Goal: Task Accomplishment & Management: Manage account settings

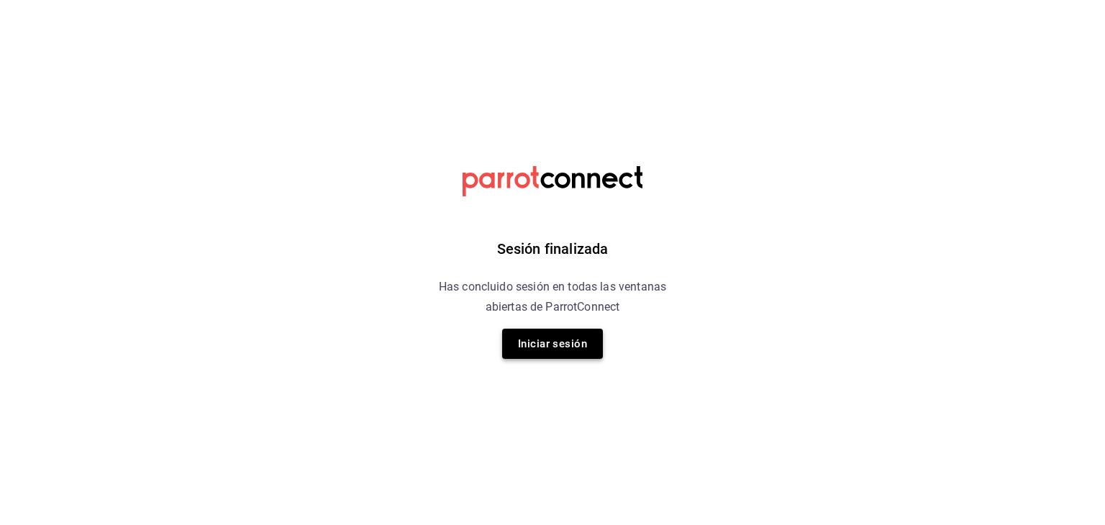
click at [530, 347] on button "Iniciar sesión" at bounding box center [552, 344] width 101 height 30
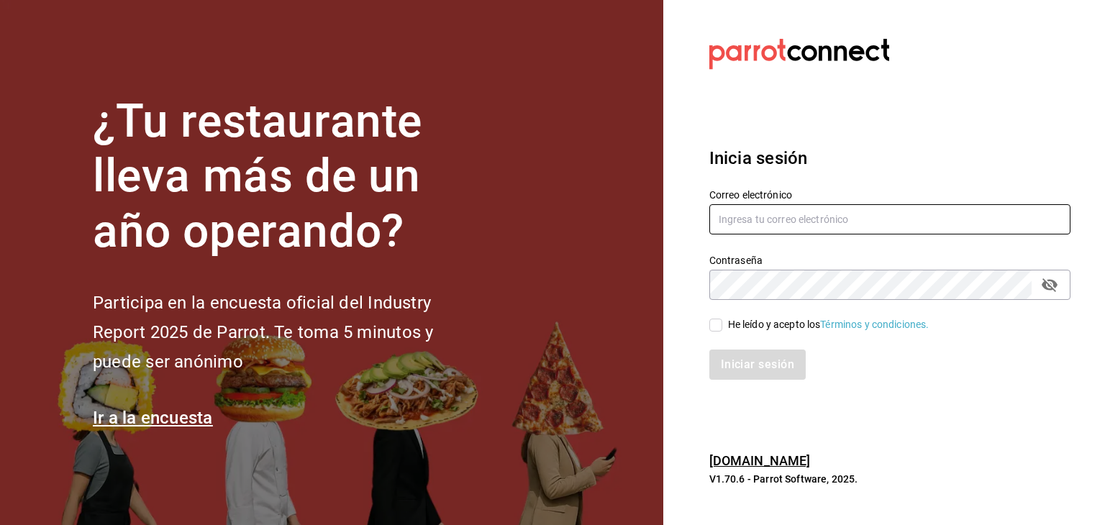
click at [856, 217] on input "text" at bounding box center [889, 219] width 361 height 30
type input "facdonpedro@gmail.com"
click at [717, 332] on label "He leído y acepto los Términos y condiciones." at bounding box center [819, 324] width 220 height 15
click at [717, 332] on input "He leído y acepto los Términos y condiciones." at bounding box center [715, 325] width 13 height 13
checkbox input "true"
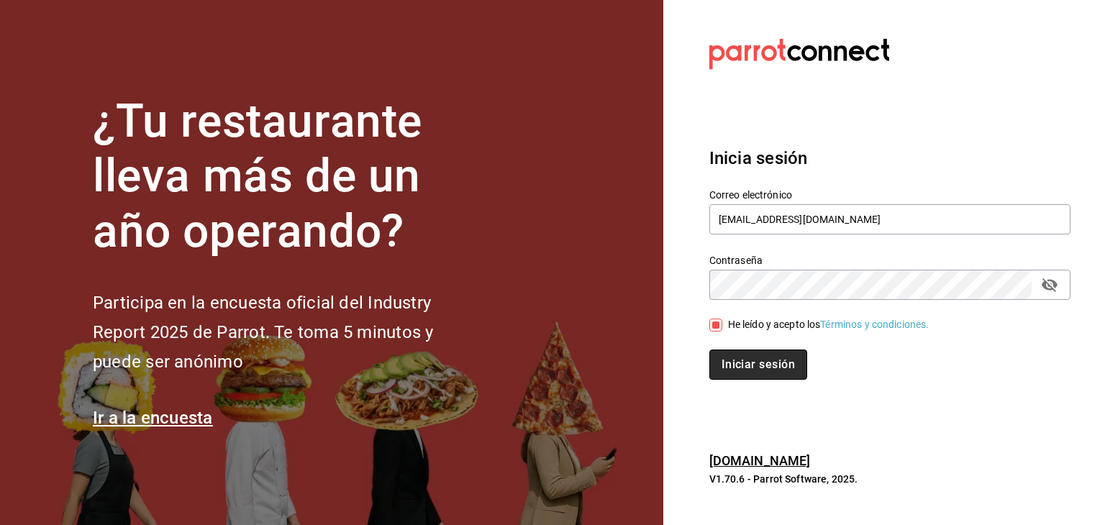
click at [745, 372] on button "Iniciar sesión" at bounding box center [758, 365] width 98 height 30
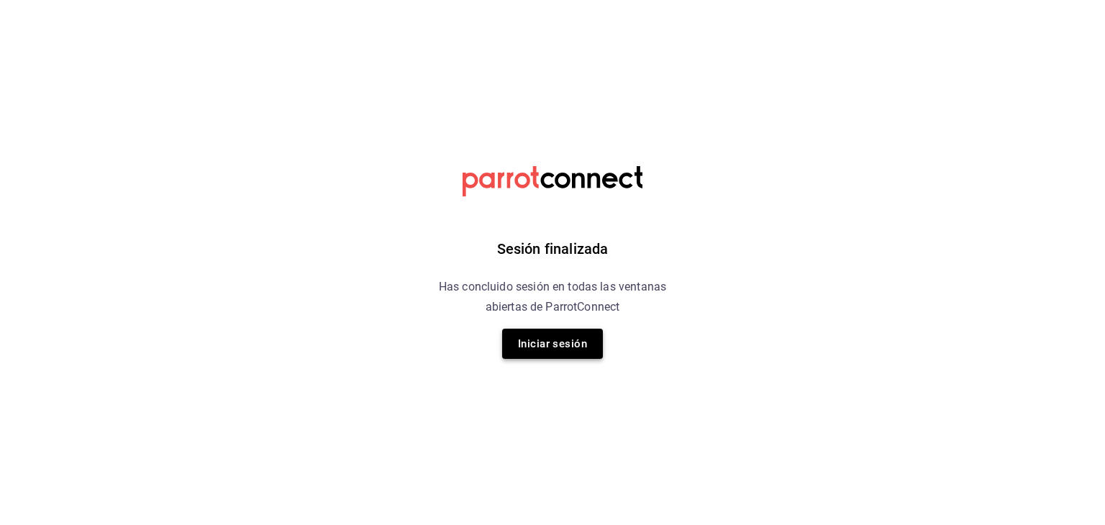
click at [575, 337] on button "Iniciar sesión" at bounding box center [552, 344] width 101 height 30
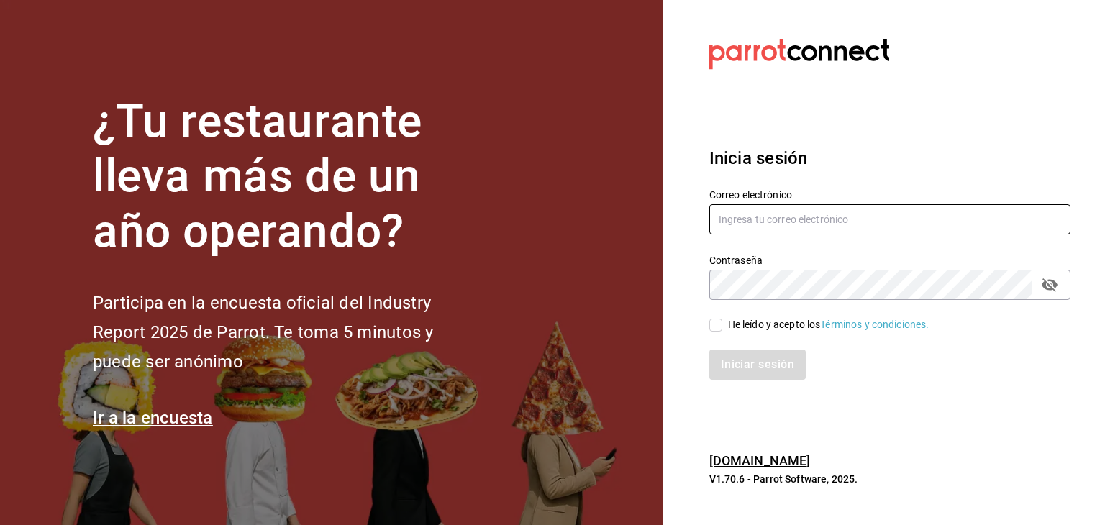
click at [804, 222] on input "text" at bounding box center [889, 219] width 361 height 30
type input "[EMAIL_ADDRESS][DOMAIN_NAME]"
click at [719, 326] on input "He leído y acepto los Términos y condiciones." at bounding box center [715, 325] width 13 height 13
checkbox input "true"
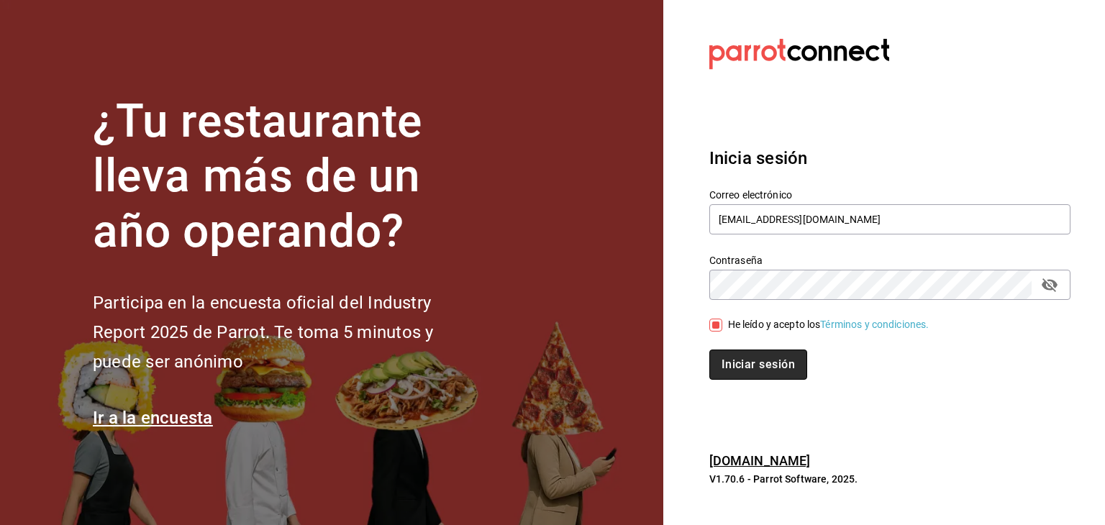
click at [741, 363] on button "Iniciar sesión" at bounding box center [758, 365] width 98 height 30
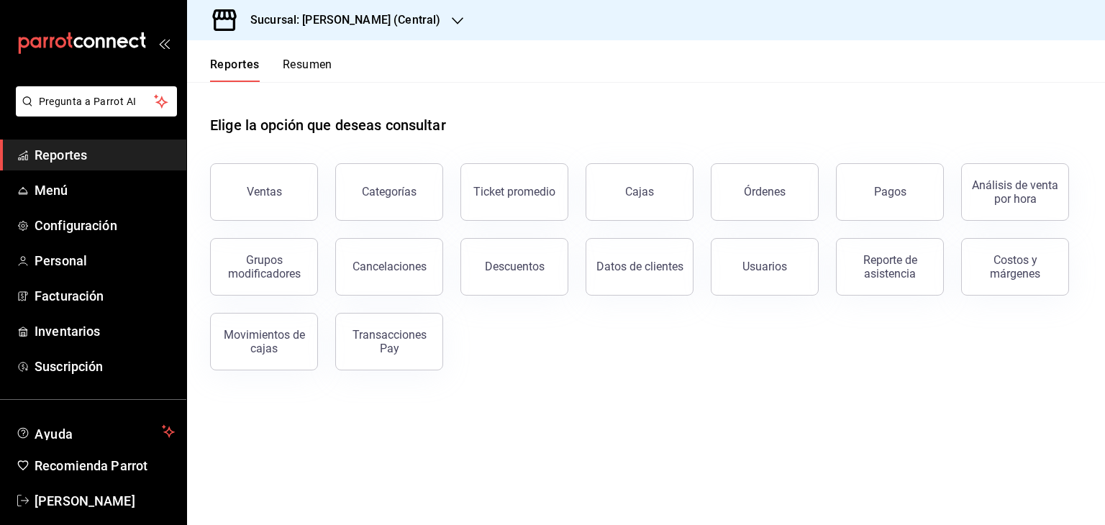
drag, startPoint x: 209, startPoint y: 124, endPoint x: 460, endPoint y: 19, distance: 272.2
click at [460, 19] on div "Sucursal: Tacos [PERSON_NAME] (Central) Reportes Resumen Elige la opción que de…" at bounding box center [646, 262] width 918 height 525
click at [460, 19] on icon "button" at bounding box center [458, 20] width 12 height 7
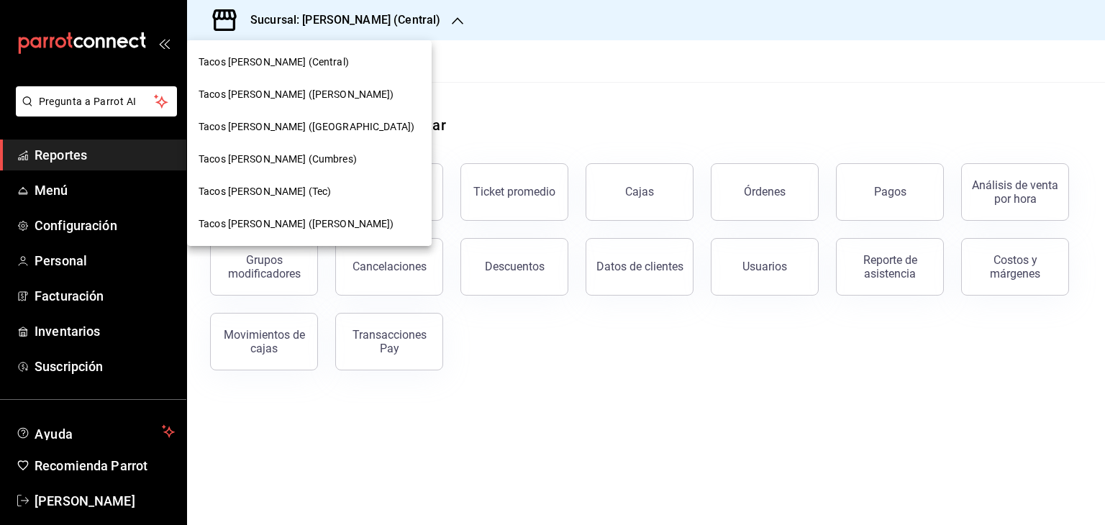
click at [294, 90] on span "Tacos don Pedro (Escobedo)" at bounding box center [297, 94] width 196 height 15
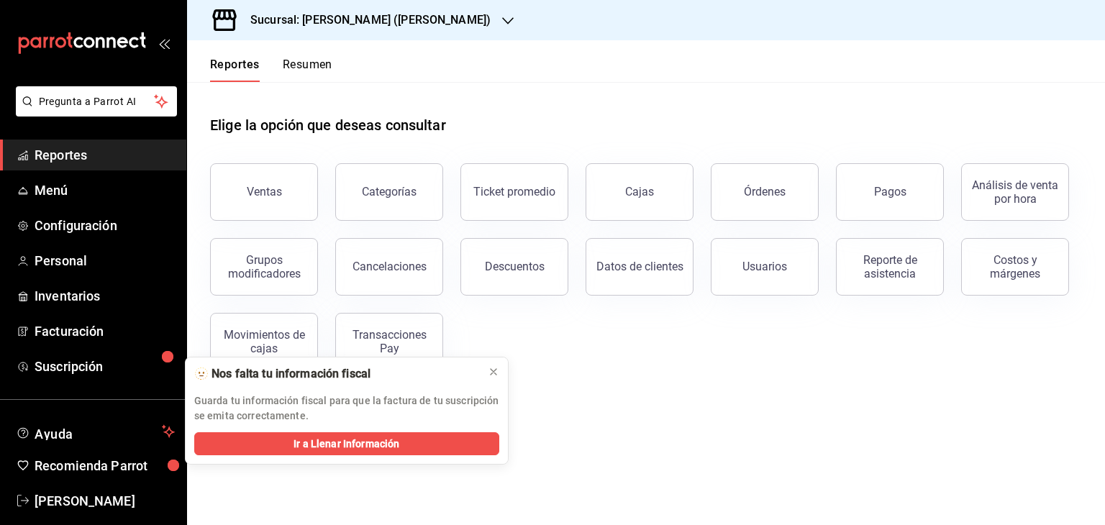
click at [311, 69] on button "Resumen" at bounding box center [308, 70] width 50 height 24
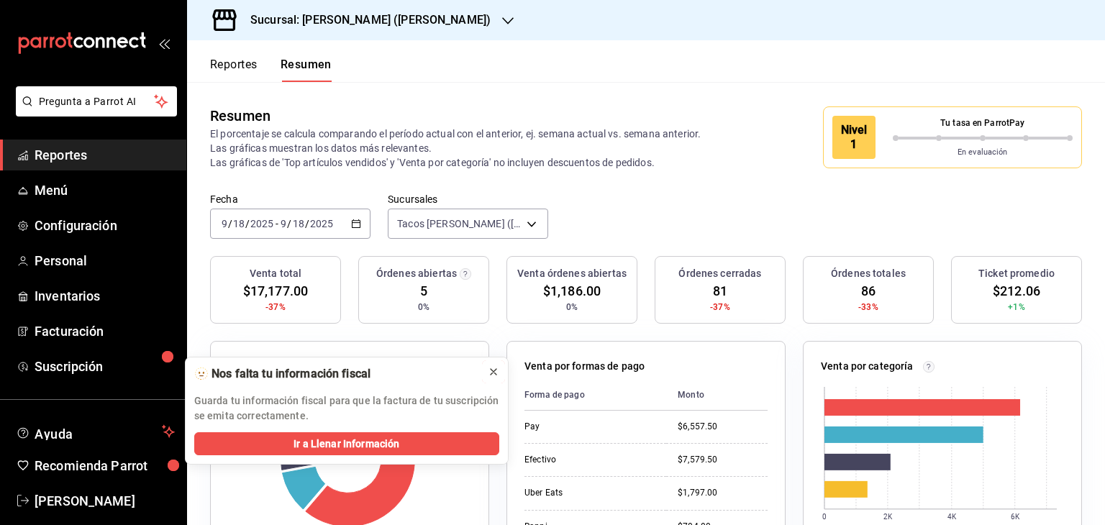
click at [492, 369] on icon at bounding box center [494, 372] width 12 height 12
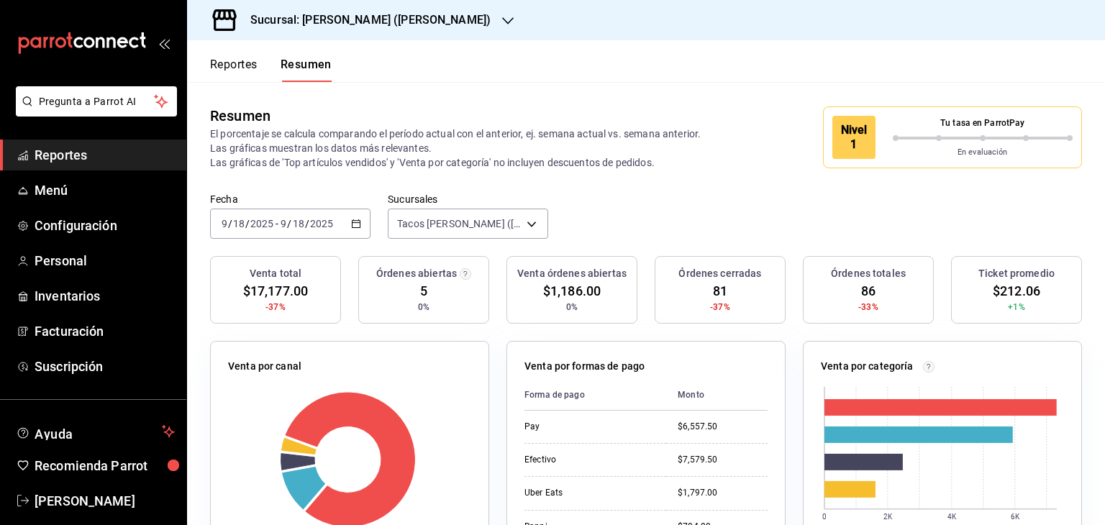
click at [495, 340] on div "Venta por formas de pago Forma de pago Monto Pay $6,557.50 Efectivo $7,579.50 U…" at bounding box center [637, 483] width 296 height 319
click at [345, 227] on div "2025-09-18 9 / 18 / 2025 - 2025-09-18 9 / 18 / 2025" at bounding box center [290, 224] width 160 height 30
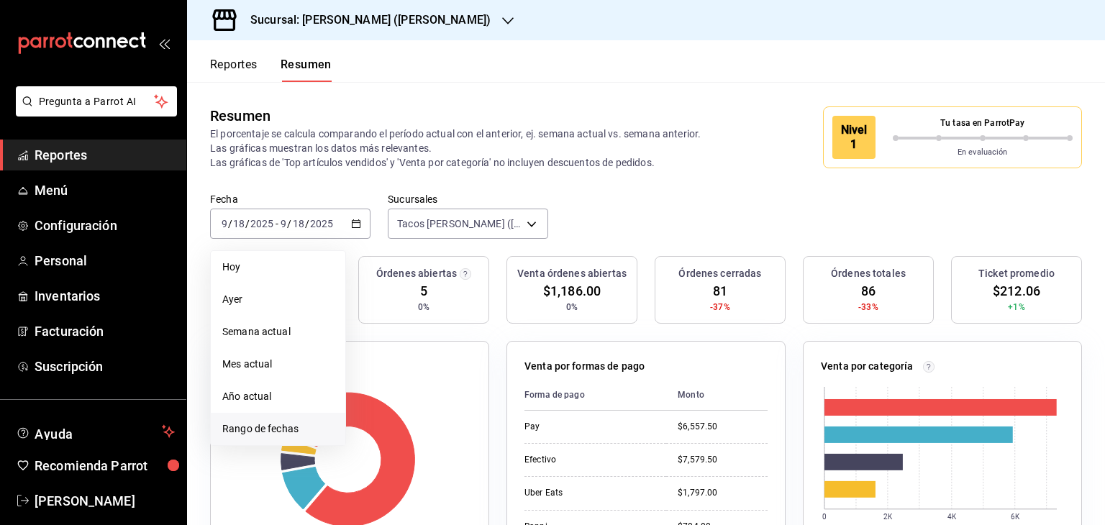
click at [262, 425] on span "Rango de fechas" at bounding box center [278, 429] width 112 height 15
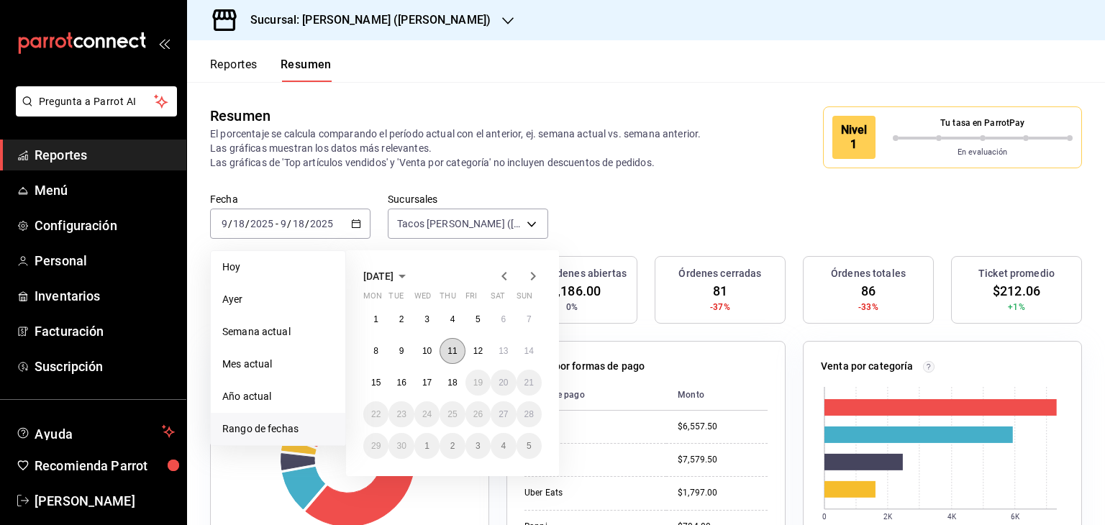
click at [450, 349] on abbr "11" at bounding box center [451, 351] width 9 height 10
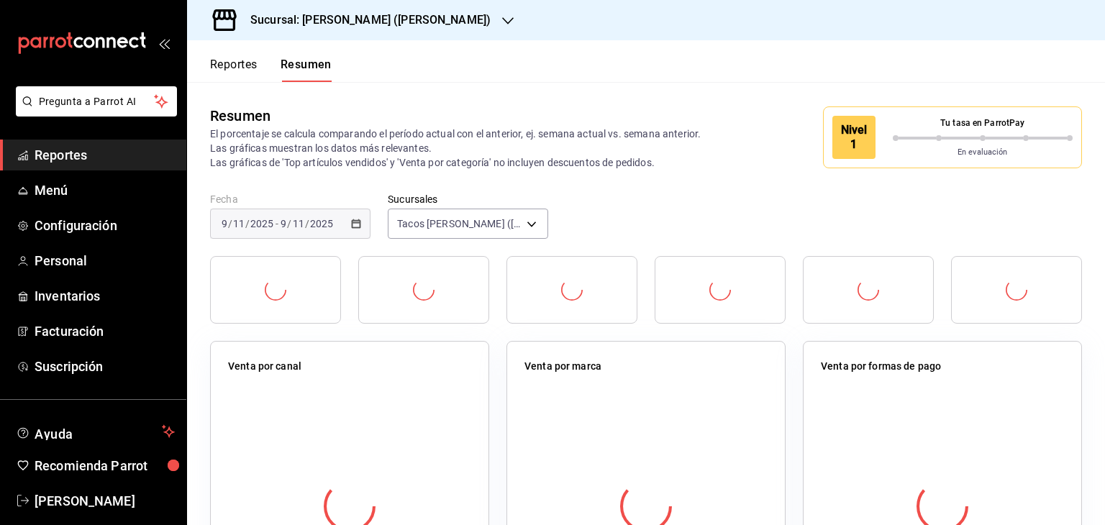
click at [450, 349] on div "Venta por canal" at bounding box center [349, 492] width 279 height 302
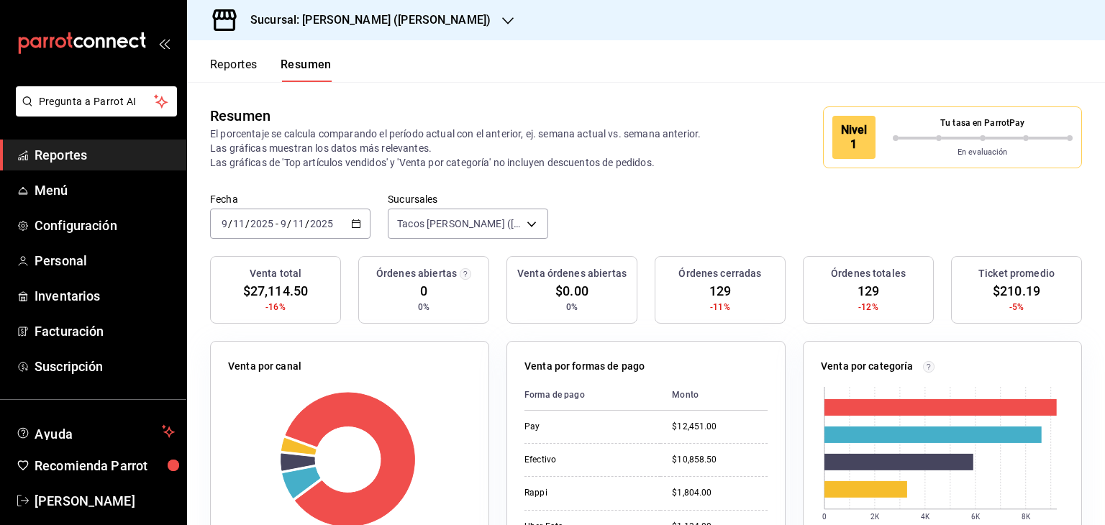
click at [597, 176] on div "Resumen El porcentaje se calcula comparando el período actual con el anterior, …" at bounding box center [646, 137] width 918 height 111
